Goal: Task Accomplishment & Management: Manage account settings

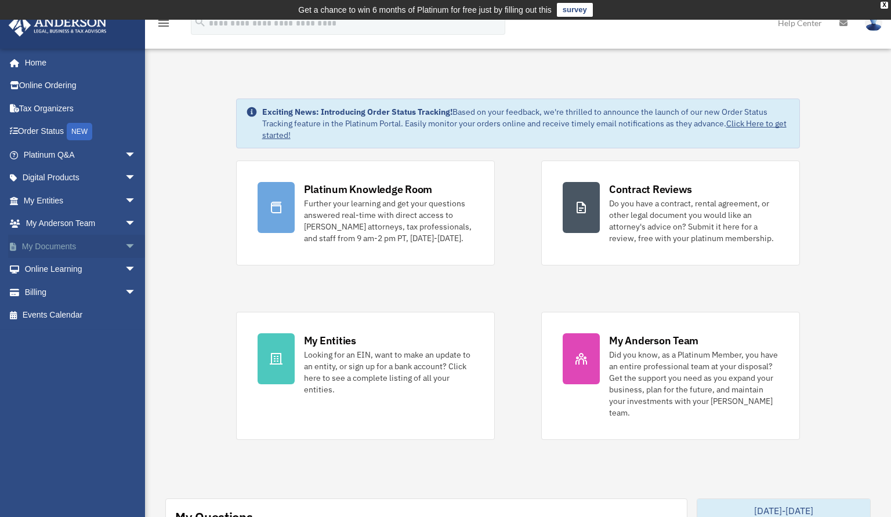
click at [125, 245] on span "arrow_drop_down" at bounding box center [136, 247] width 23 height 24
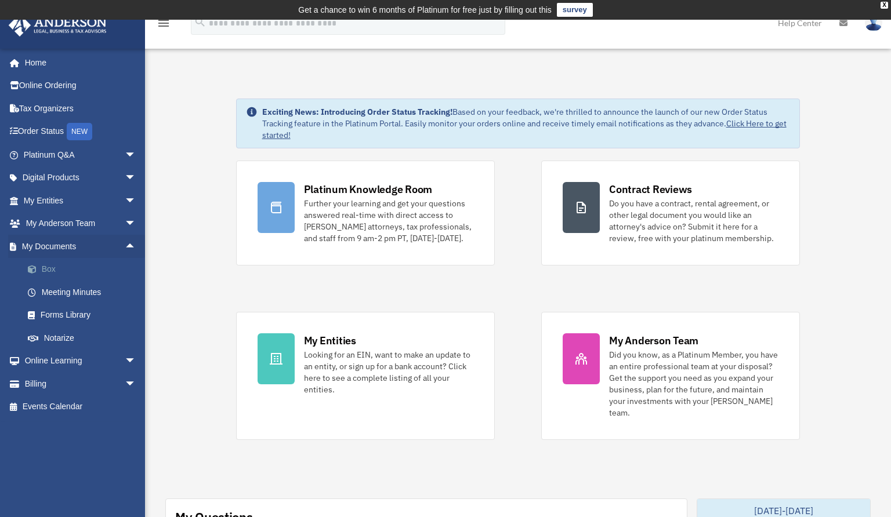
click at [37, 268] on span at bounding box center [38, 270] width 8 height 8
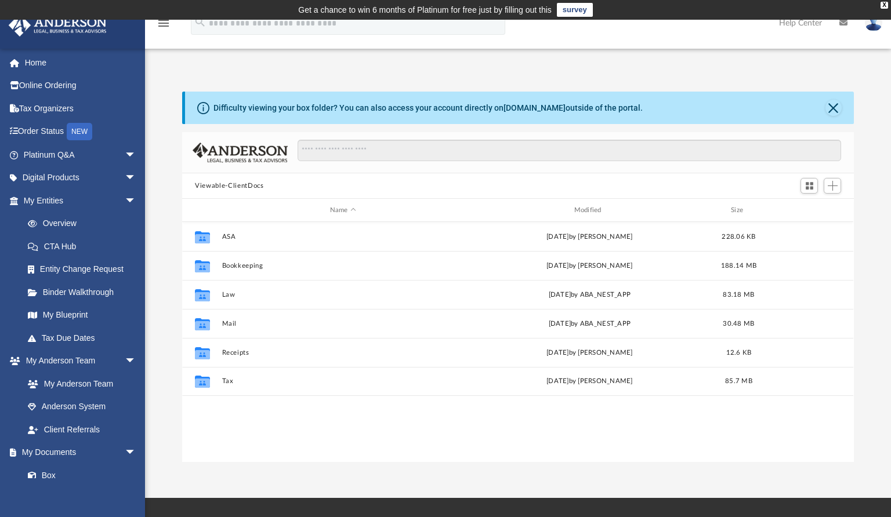
scroll to position [255, 663]
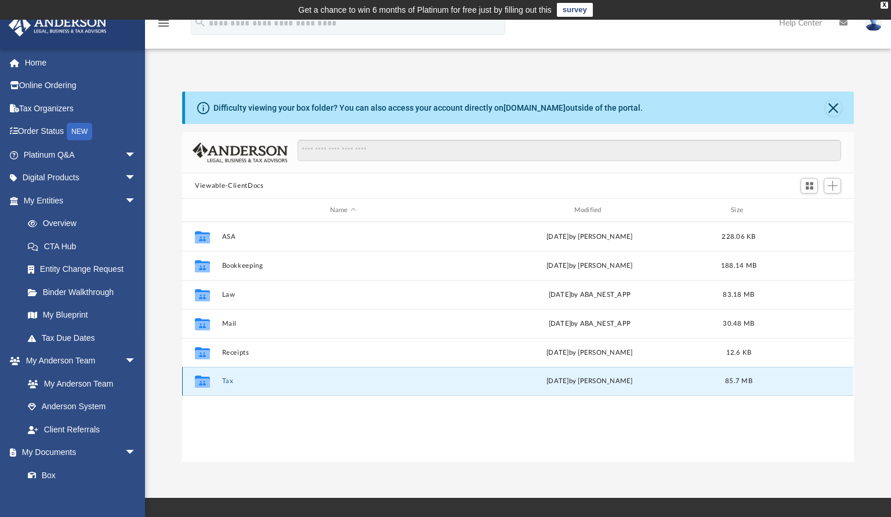
click at [227, 381] on button "Tax" at bounding box center [343, 381] width 242 height 8
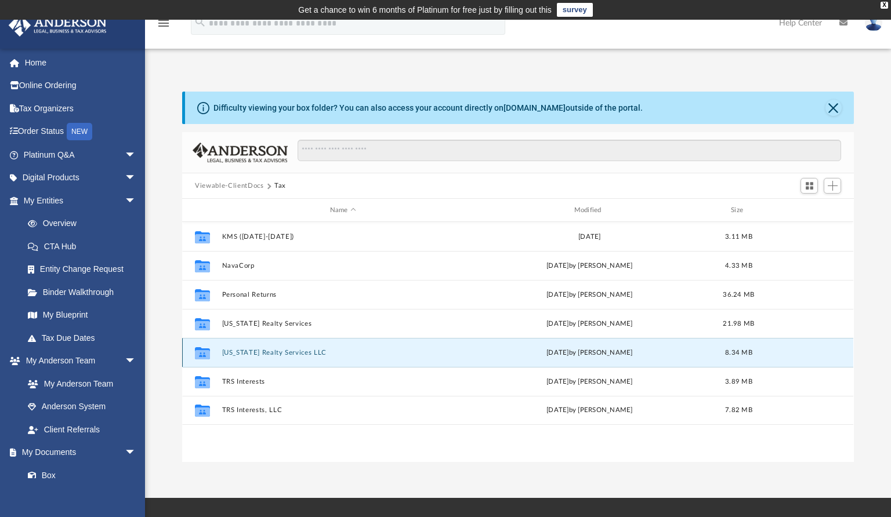
click at [234, 352] on button "[US_STATE] Realty Services LLC" at bounding box center [343, 353] width 242 height 8
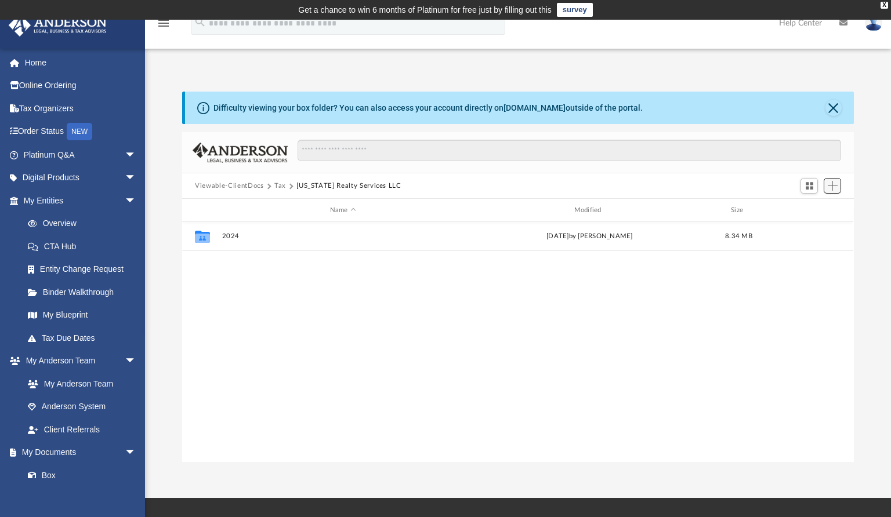
click at [833, 186] on span "Add" at bounding box center [832, 186] width 10 height 10
click at [812, 226] on li "New Folder" at bounding box center [815, 227] width 37 height 12
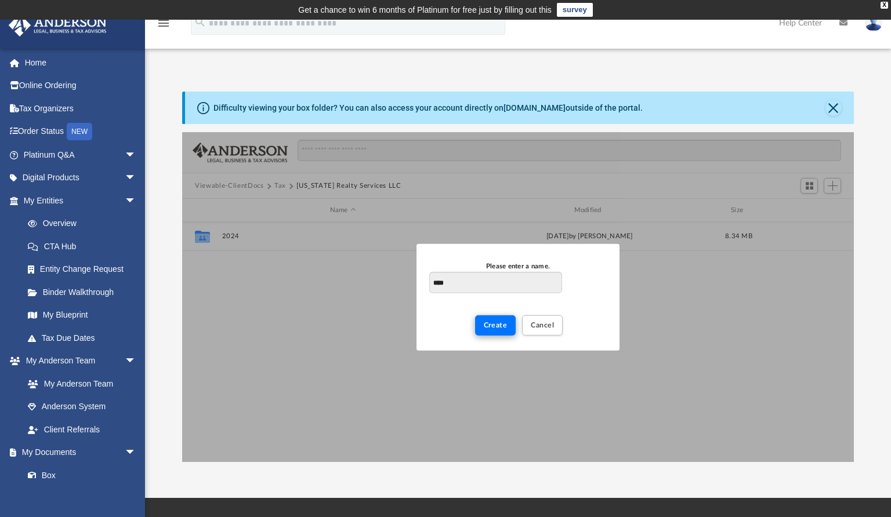
type input "****"
click at [491, 331] on button "Create" at bounding box center [495, 325] width 41 height 20
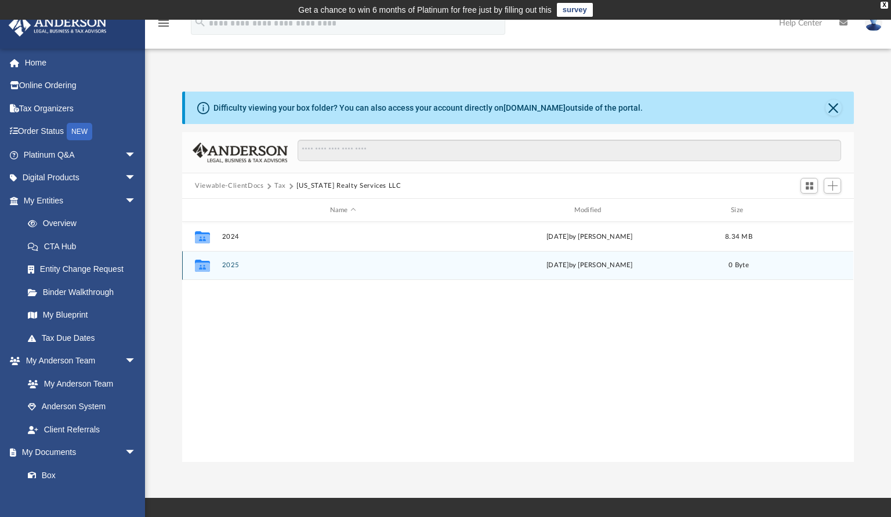
click at [215, 265] on div "Collaborated Folder" at bounding box center [202, 265] width 29 height 19
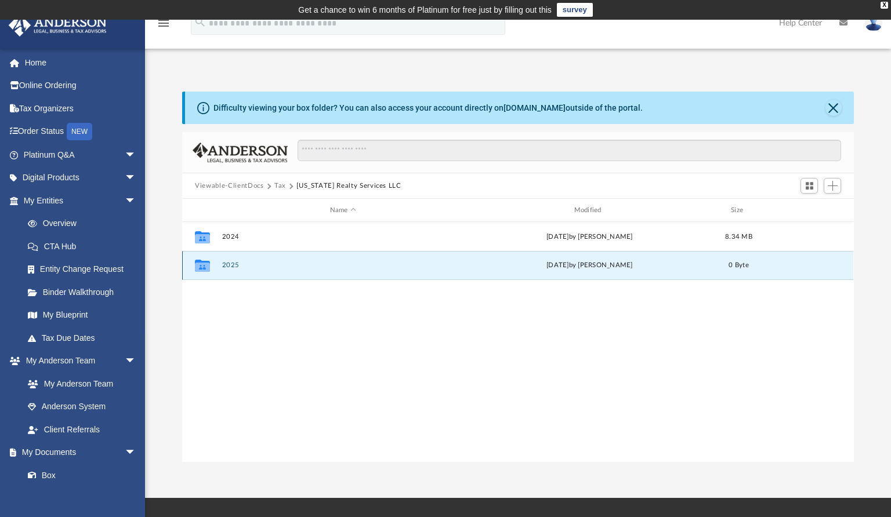
click at [226, 266] on button "2025" at bounding box center [343, 265] width 242 height 8
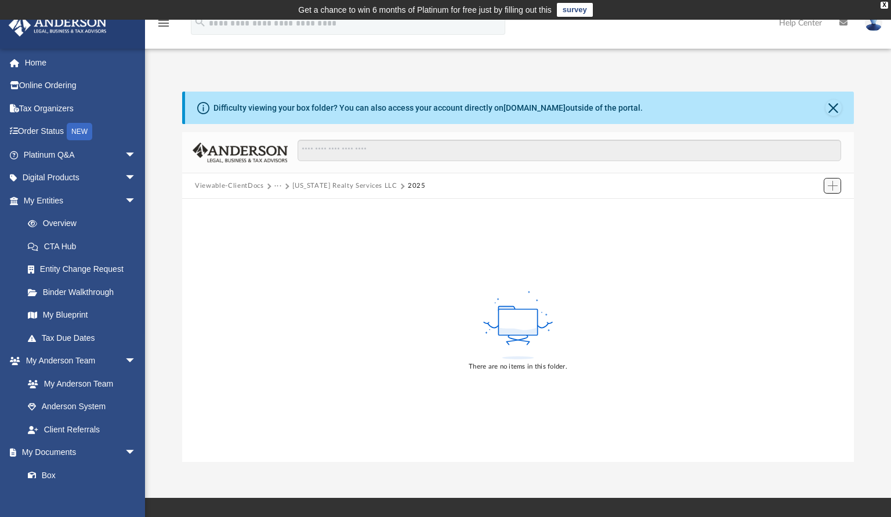
click at [834, 186] on span "Add" at bounding box center [832, 186] width 10 height 10
click at [811, 211] on li "Upload" at bounding box center [815, 209] width 37 height 12
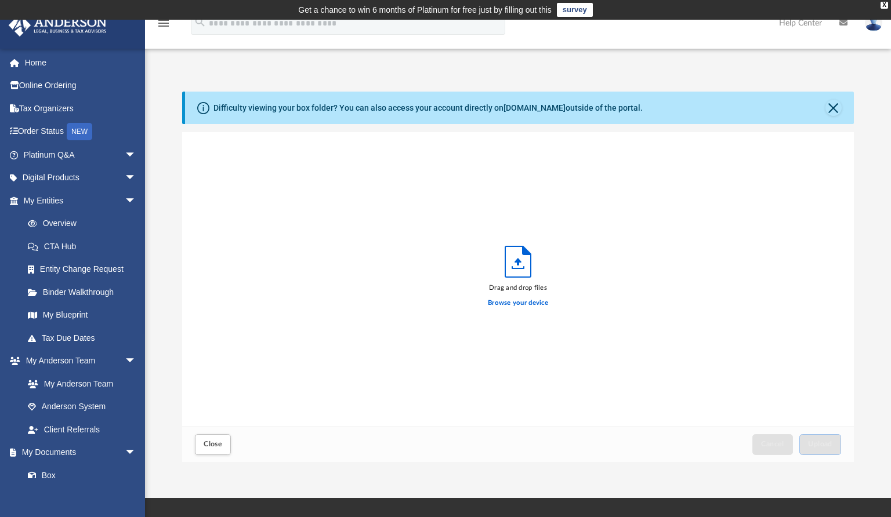
scroll to position [285, 663]
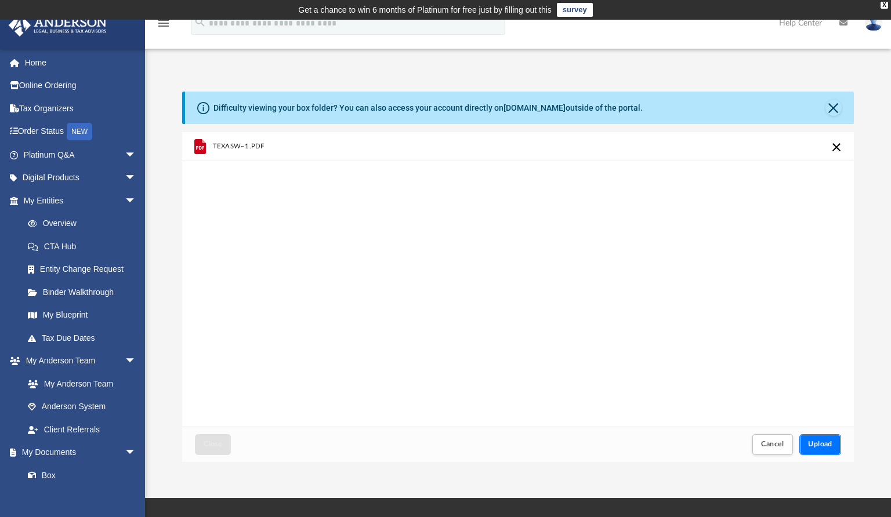
click at [822, 444] on span "Upload" at bounding box center [820, 444] width 24 height 7
click at [828, 451] on button "Upload" at bounding box center [820, 444] width 42 height 20
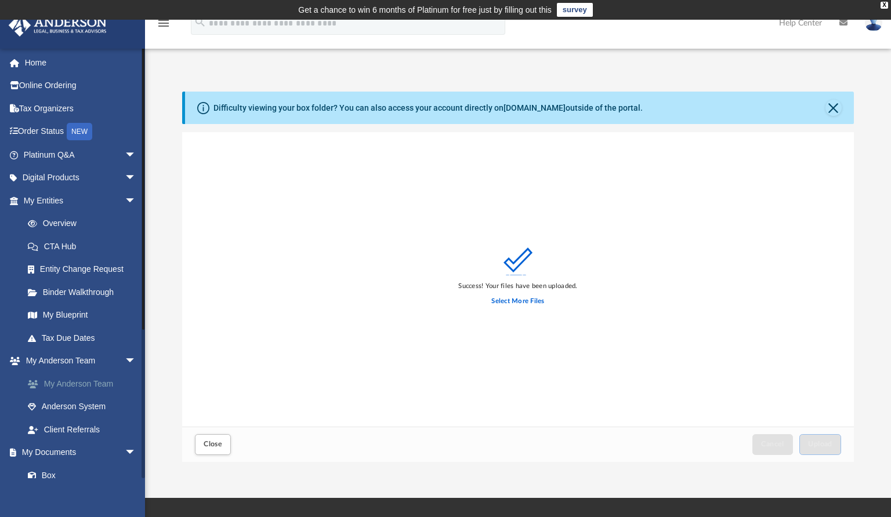
click at [59, 384] on link "My Anderson Team" at bounding box center [84, 383] width 137 height 23
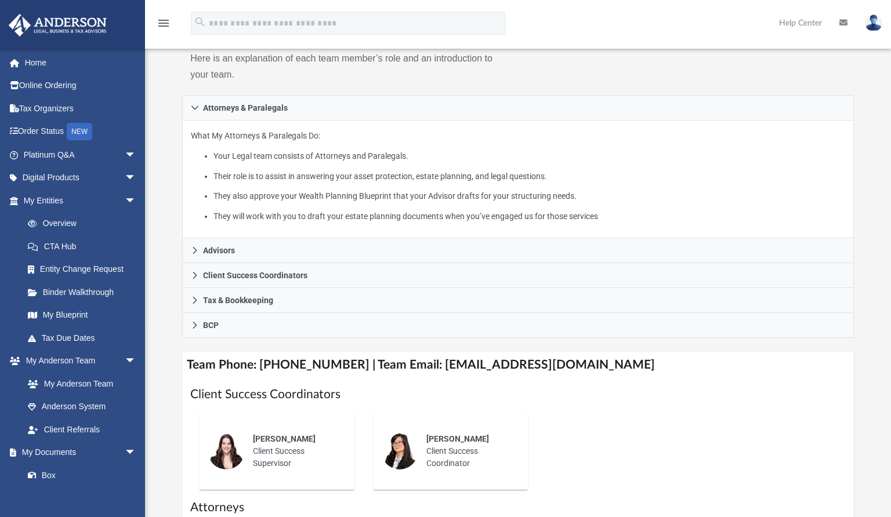
scroll to position [232, 0]
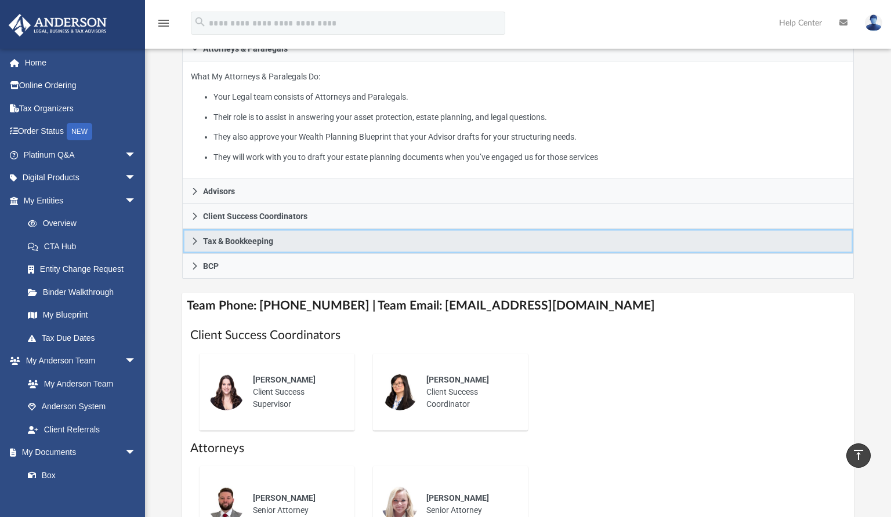
click at [198, 244] on icon at bounding box center [195, 241] width 8 height 8
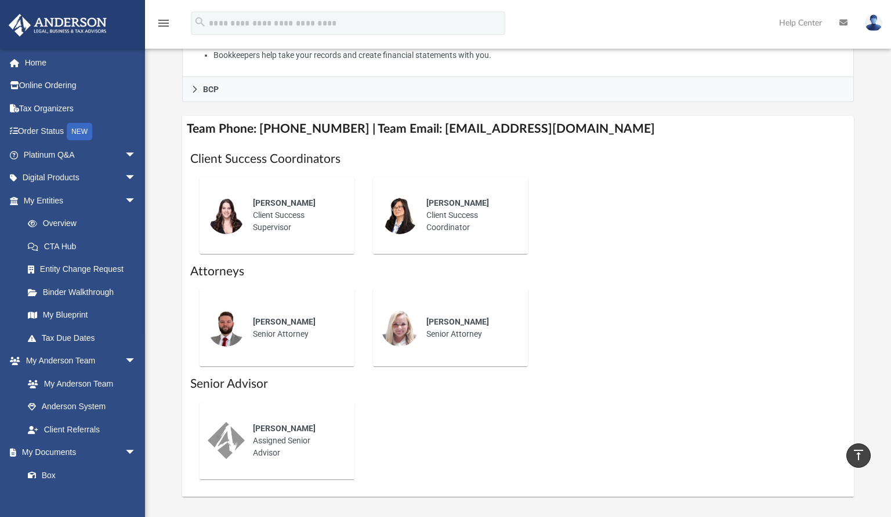
scroll to position [262, 0]
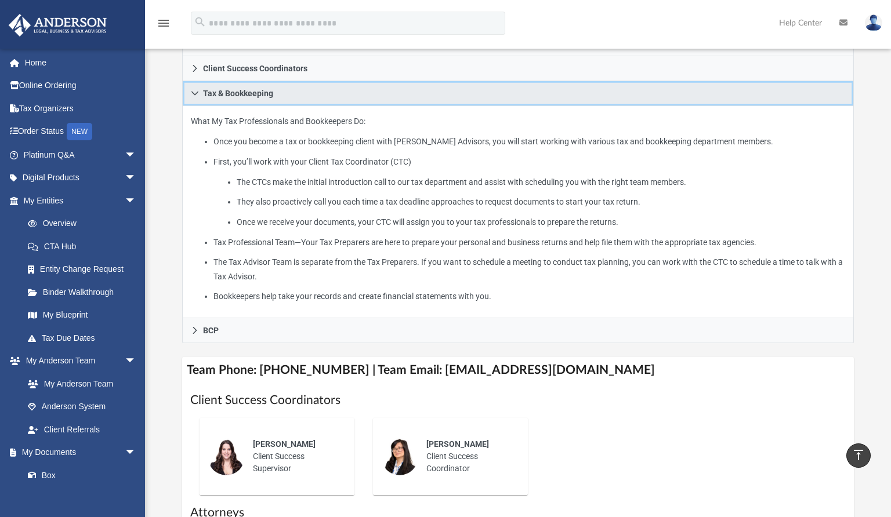
click at [192, 91] on icon at bounding box center [195, 93] width 8 height 8
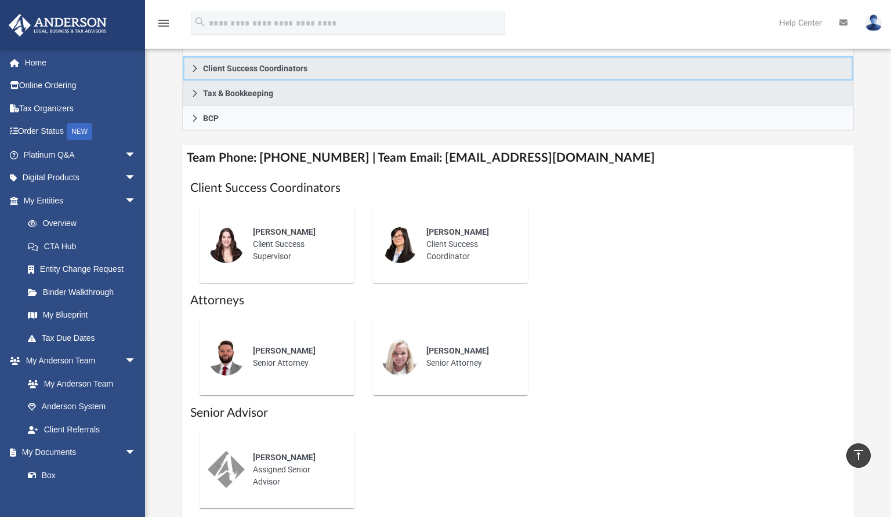
click at [198, 67] on icon at bounding box center [195, 68] width 8 height 8
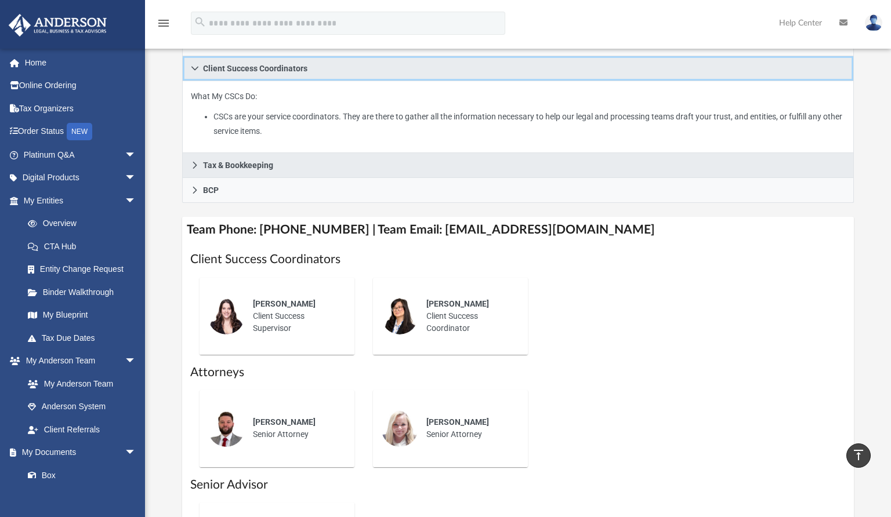
click at [198, 67] on icon at bounding box center [195, 68] width 8 height 8
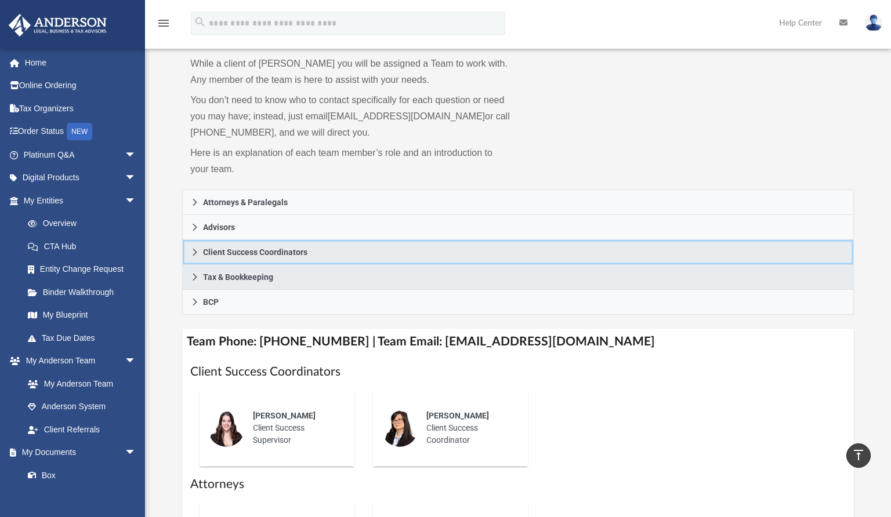
scroll to position [30, 0]
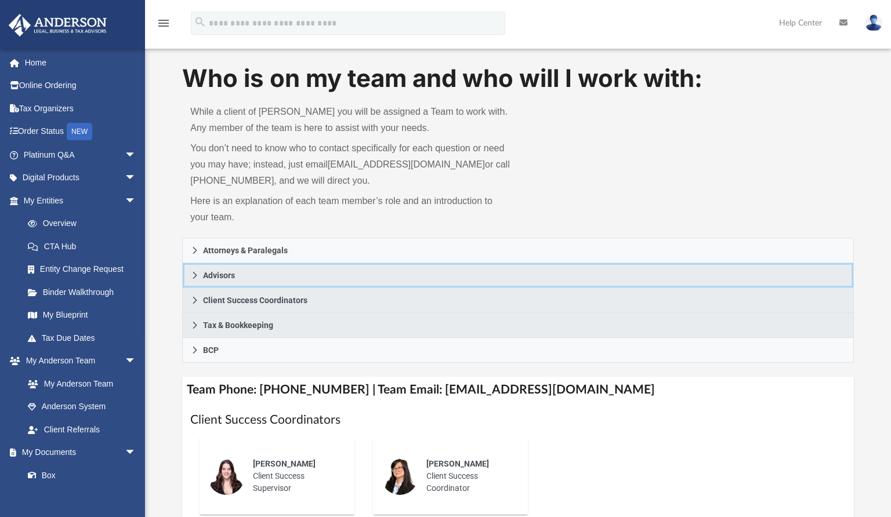
click at [197, 273] on icon at bounding box center [195, 275] width 8 height 8
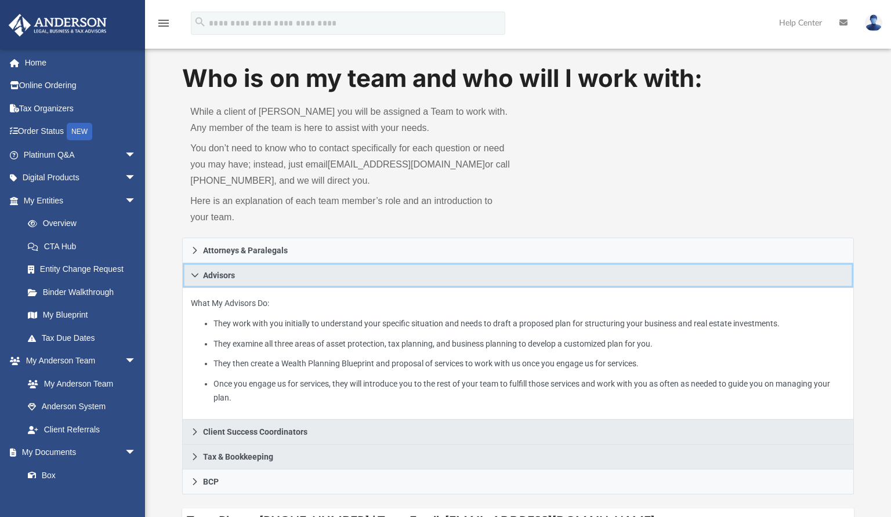
click at [197, 273] on icon at bounding box center [195, 275] width 8 height 8
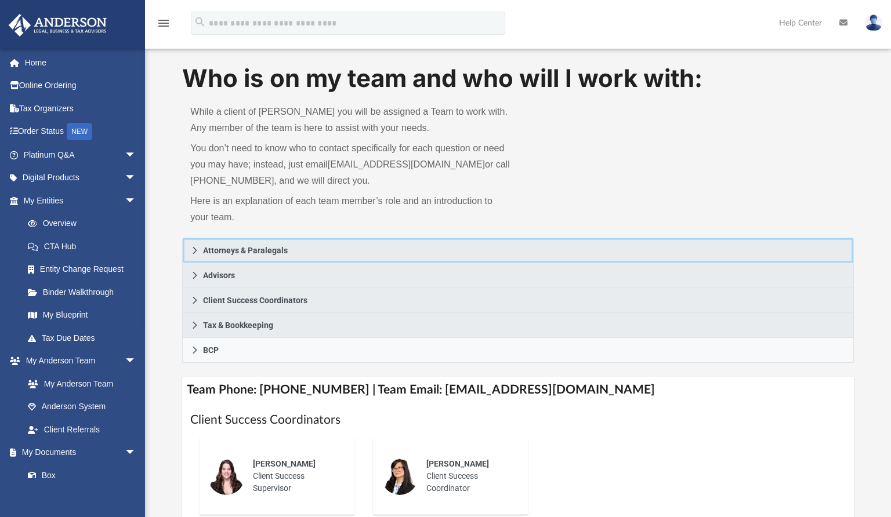
click at [194, 254] on icon at bounding box center [195, 250] width 8 height 8
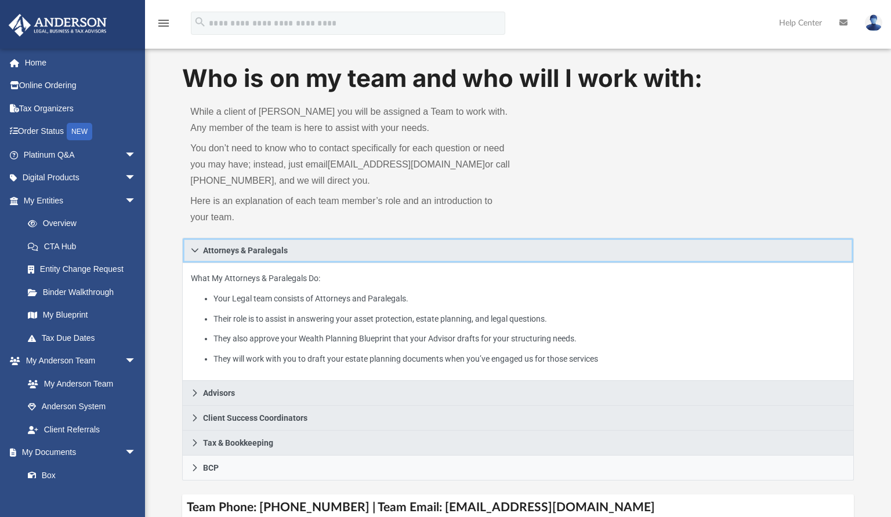
click at [194, 254] on icon at bounding box center [195, 250] width 8 height 8
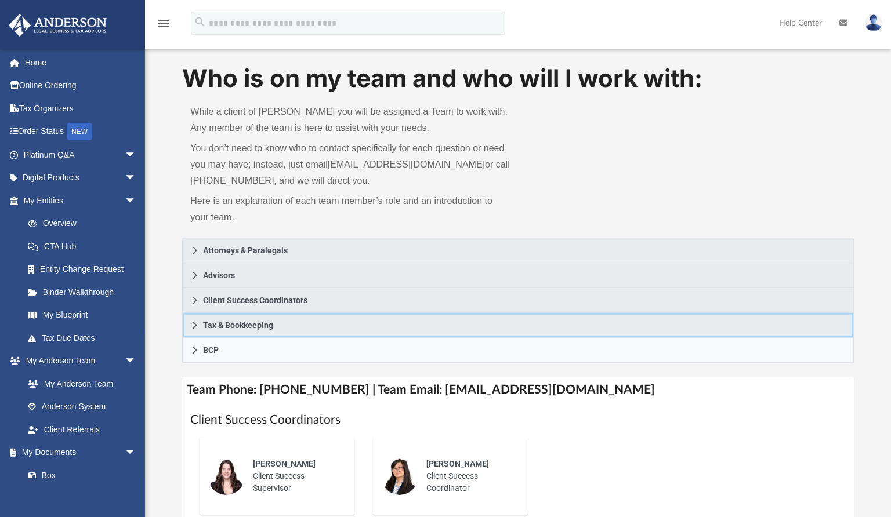
click at [194, 326] on icon at bounding box center [195, 325] width 8 height 8
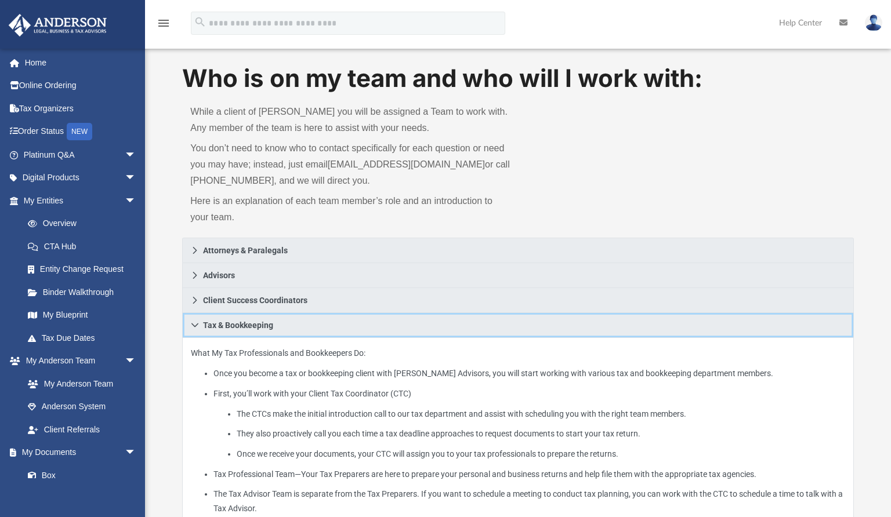
click at [197, 322] on icon at bounding box center [195, 325] width 8 height 8
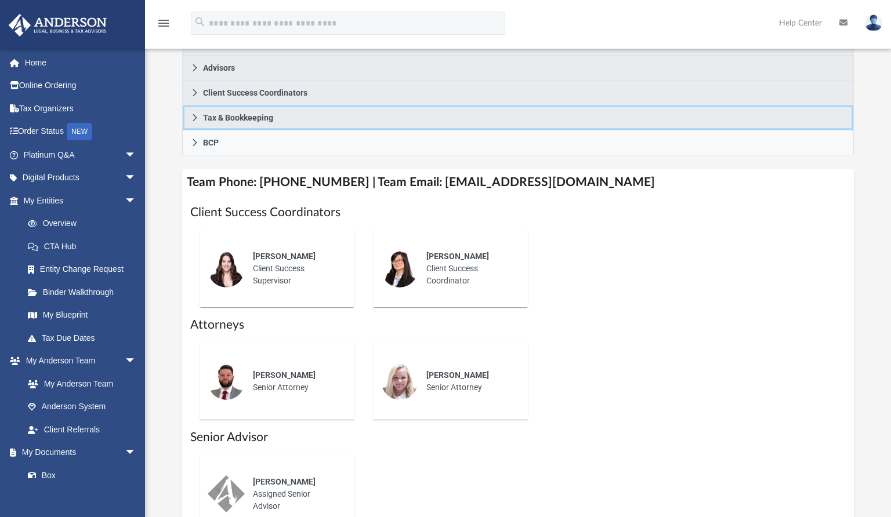
scroll to position [262, 0]
